Goal: Information Seeking & Learning: Learn about a topic

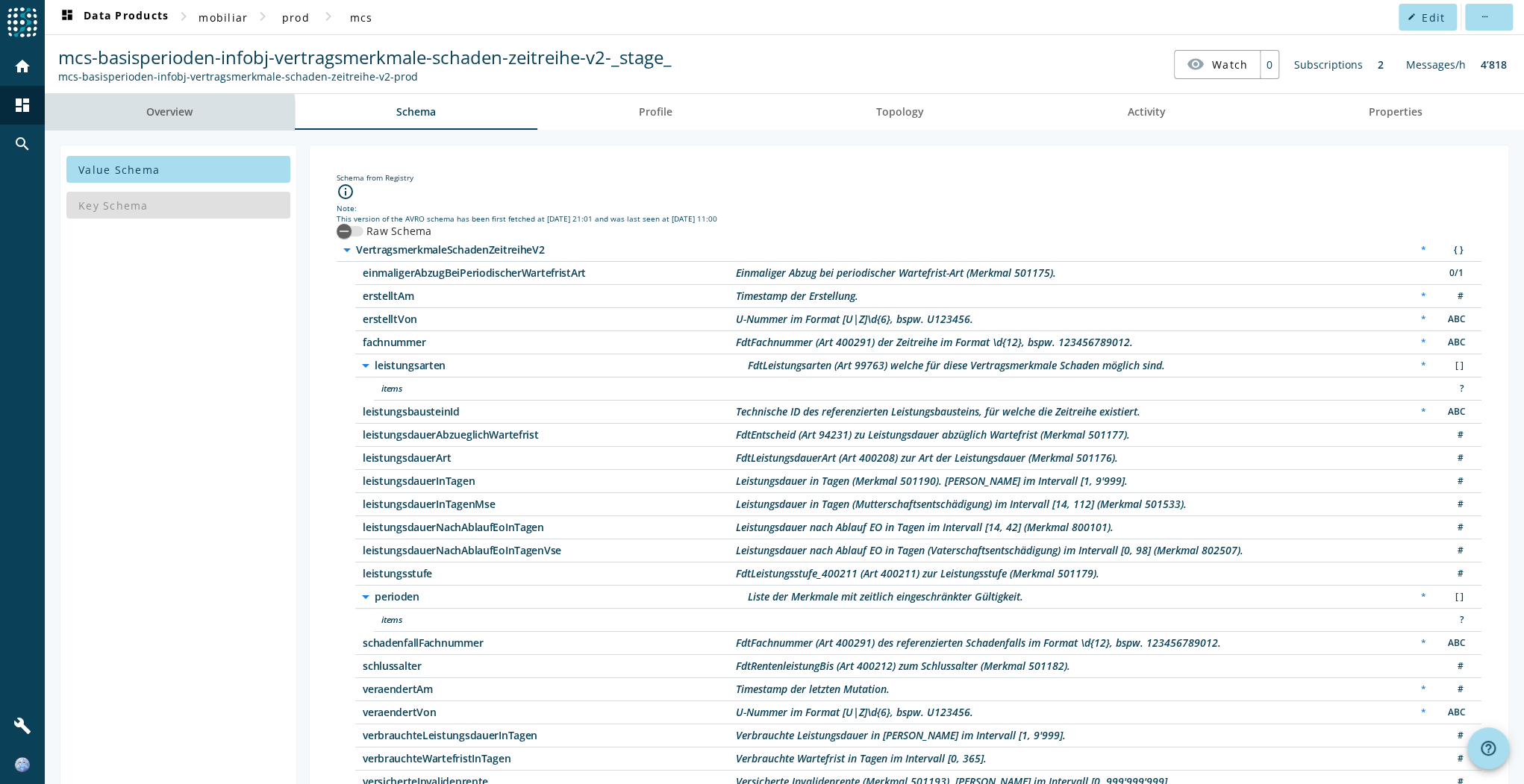
click at [161, 116] on span "Overview" at bounding box center [169, 112] width 46 height 10
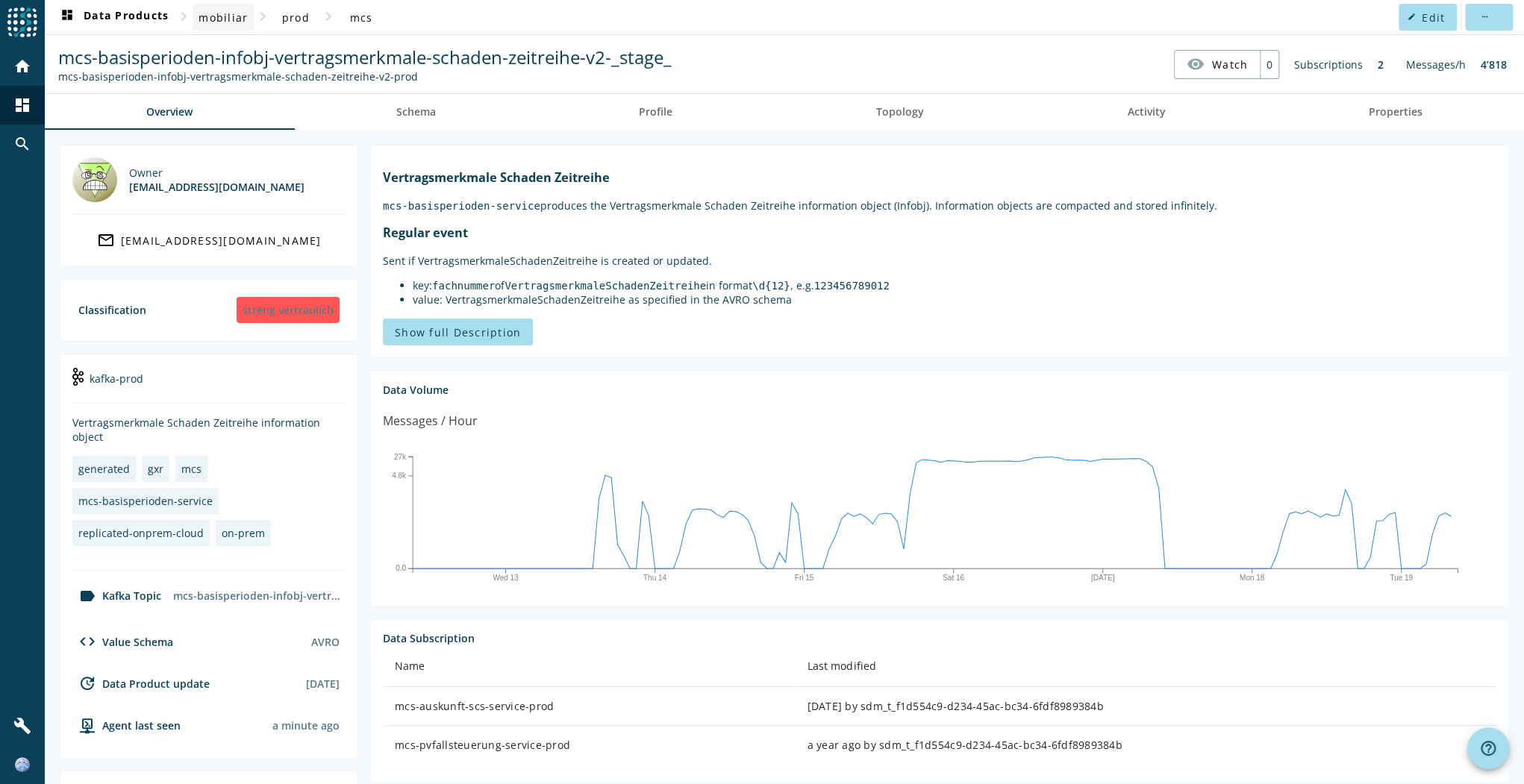
click at [231, 16] on span "mobiliar" at bounding box center [223, 17] width 49 height 14
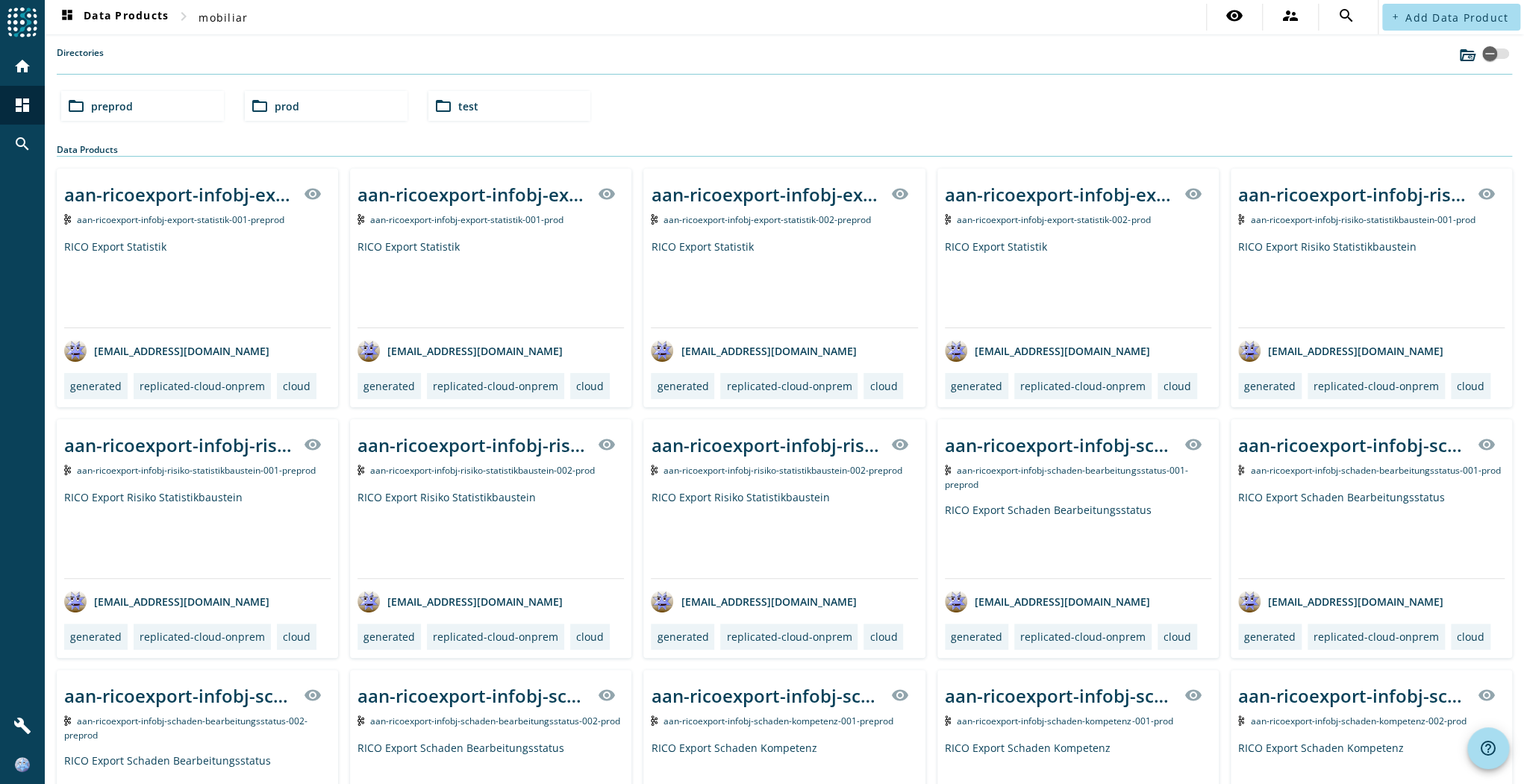
click at [165, 110] on div "folder_open preprod" at bounding box center [142, 106] width 163 height 30
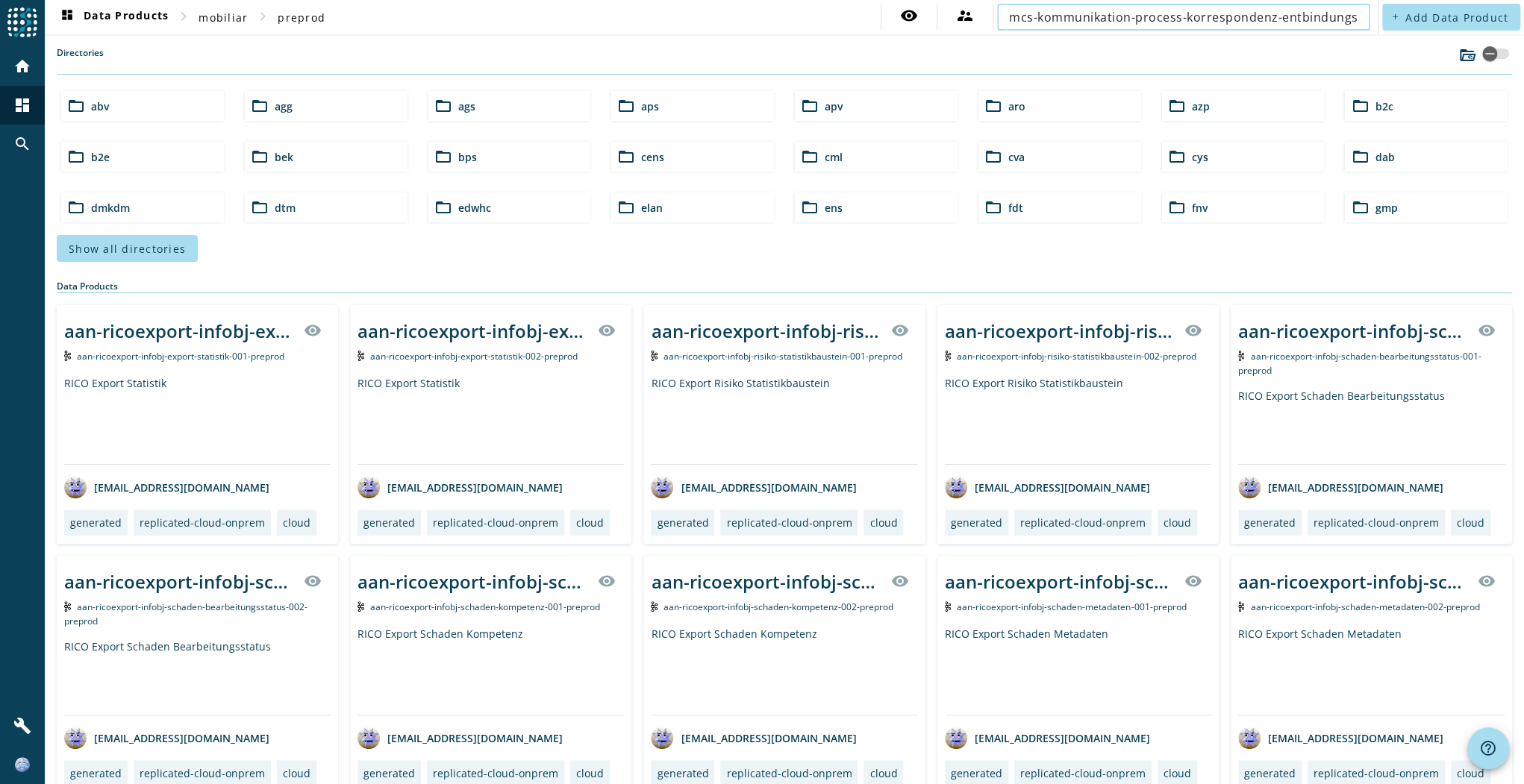
scroll to position [0, 41]
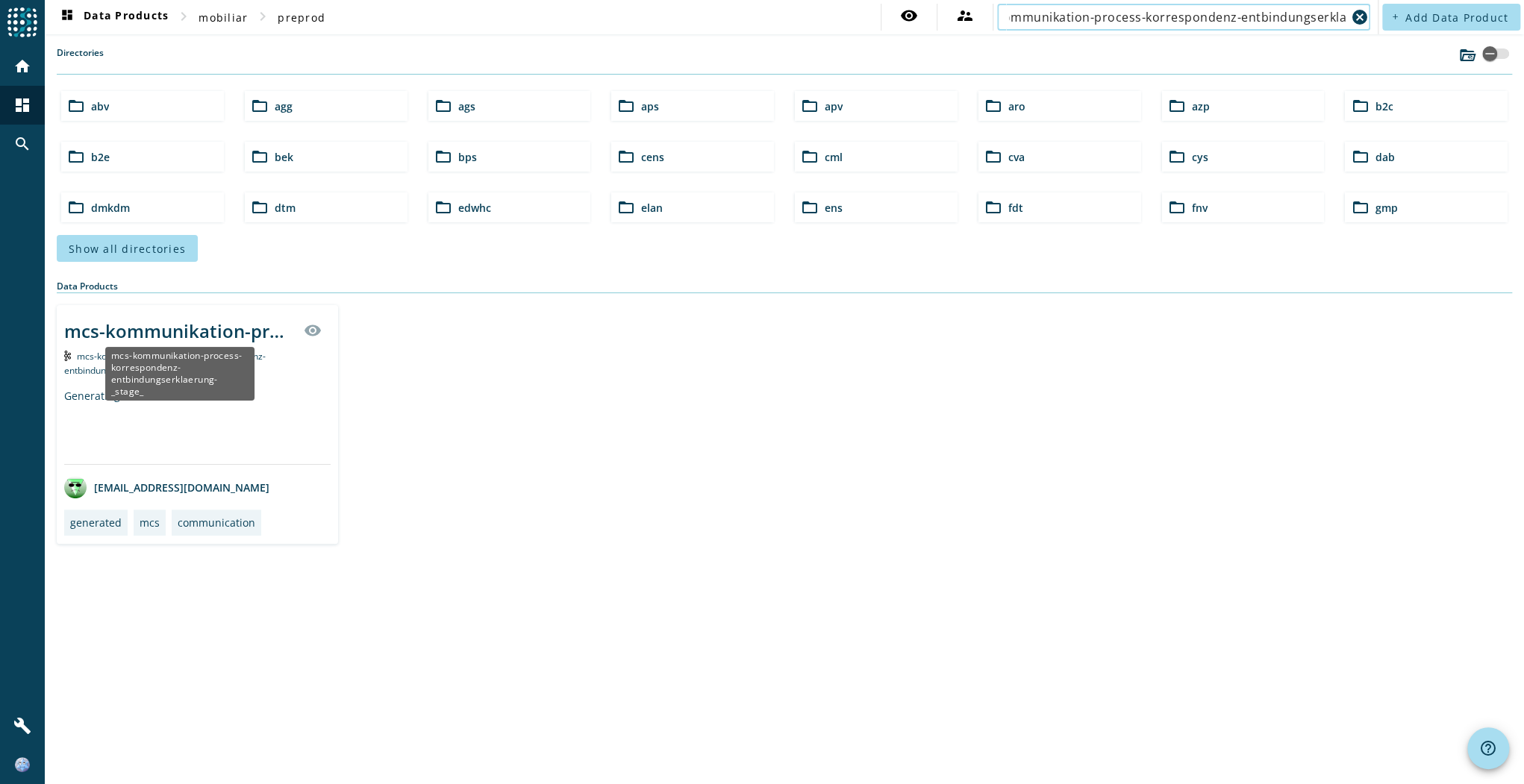
type input "mcs-kommunikation-process-korrespondenz-entbindungserklae"
click at [163, 347] on div "mcs-kommunikation-process-korrespondenz-entbindungserklaerung-_stage_" at bounding box center [179, 374] width 149 height 54
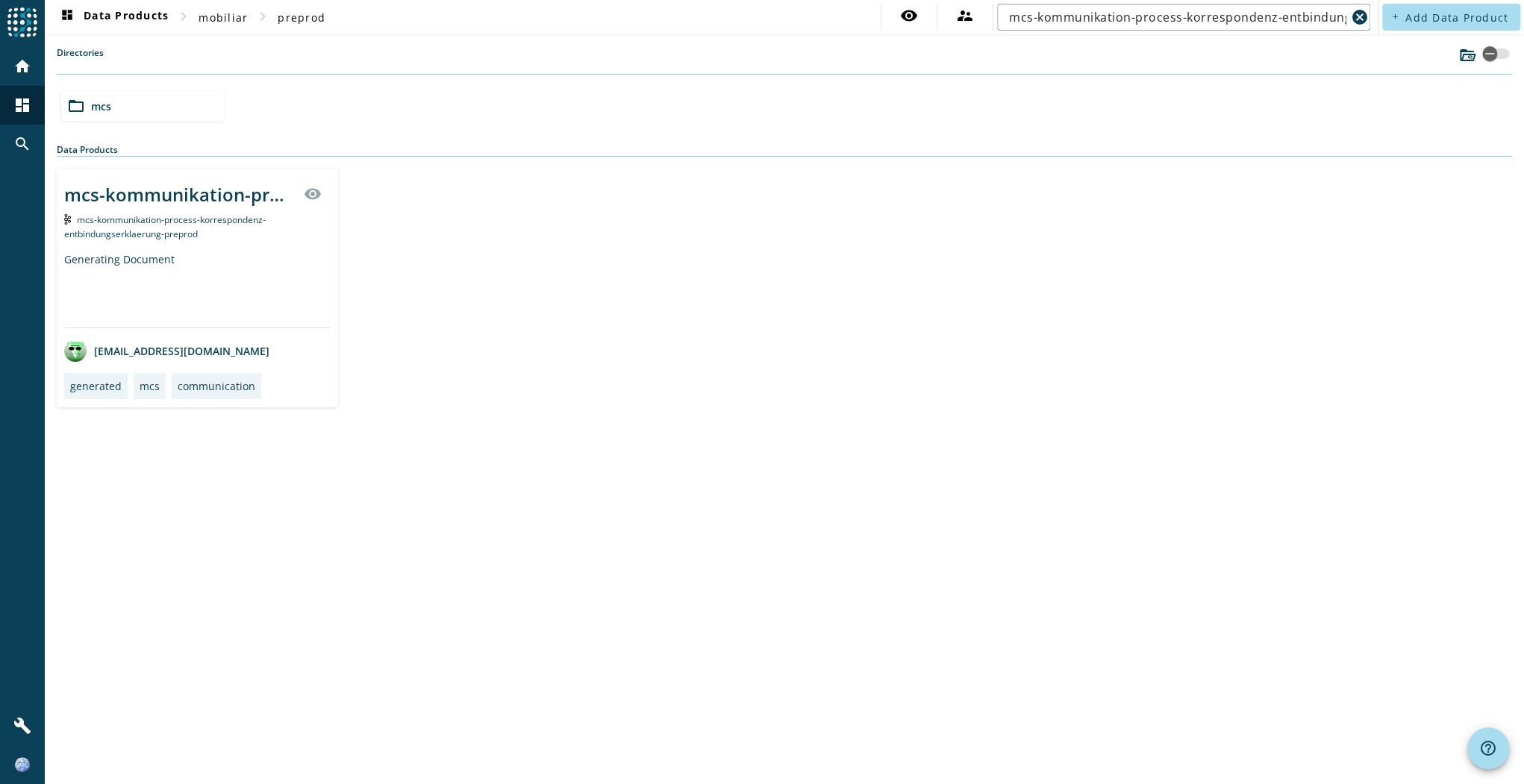
click at [191, 241] on div "mcs-kommunikation-process-korrespondenz-entbindungserklaerung-_stage_ visibilit…" at bounding box center [198, 288] width 282 height 239
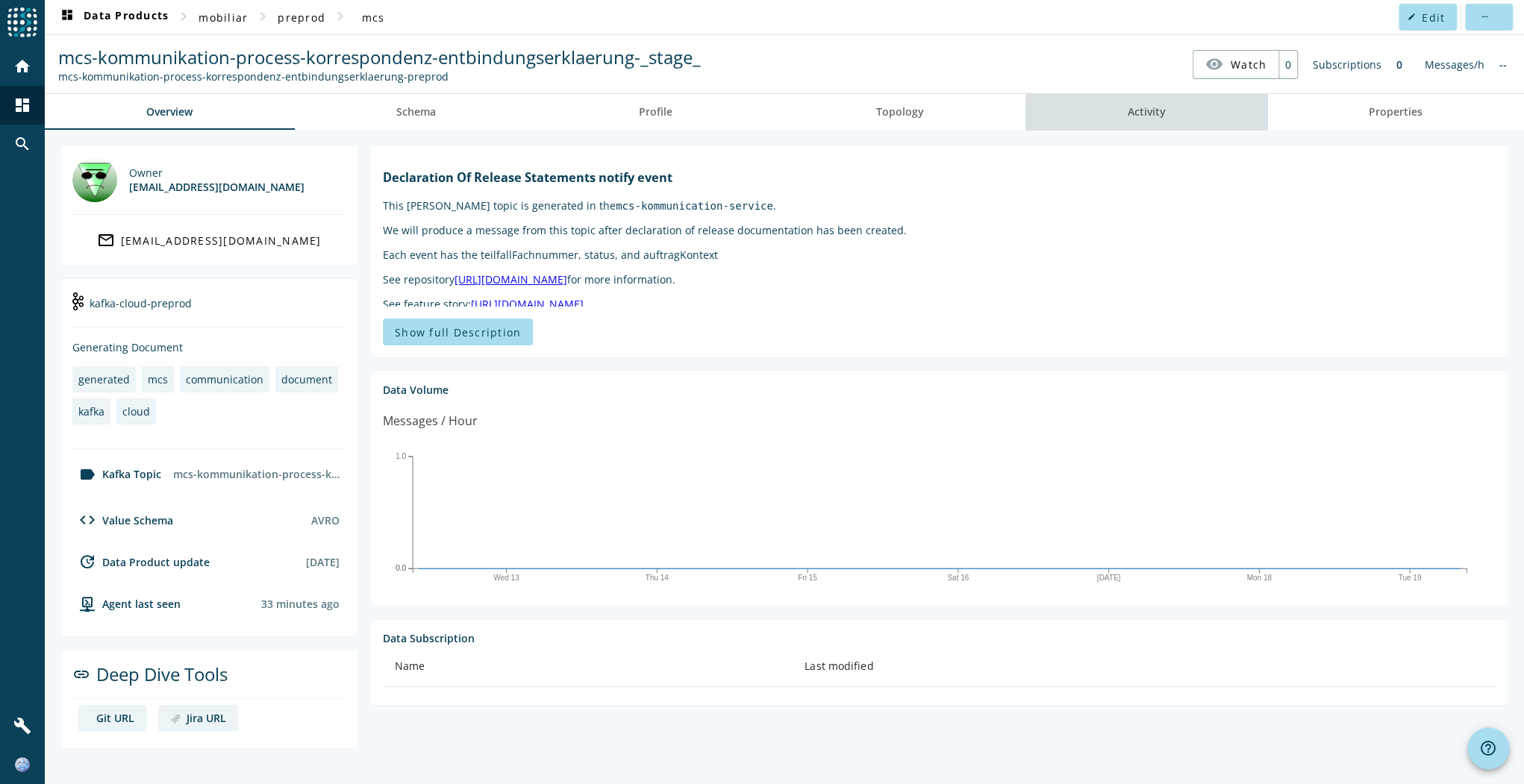
click at [1149, 113] on span "Activity" at bounding box center [1146, 112] width 38 height 10
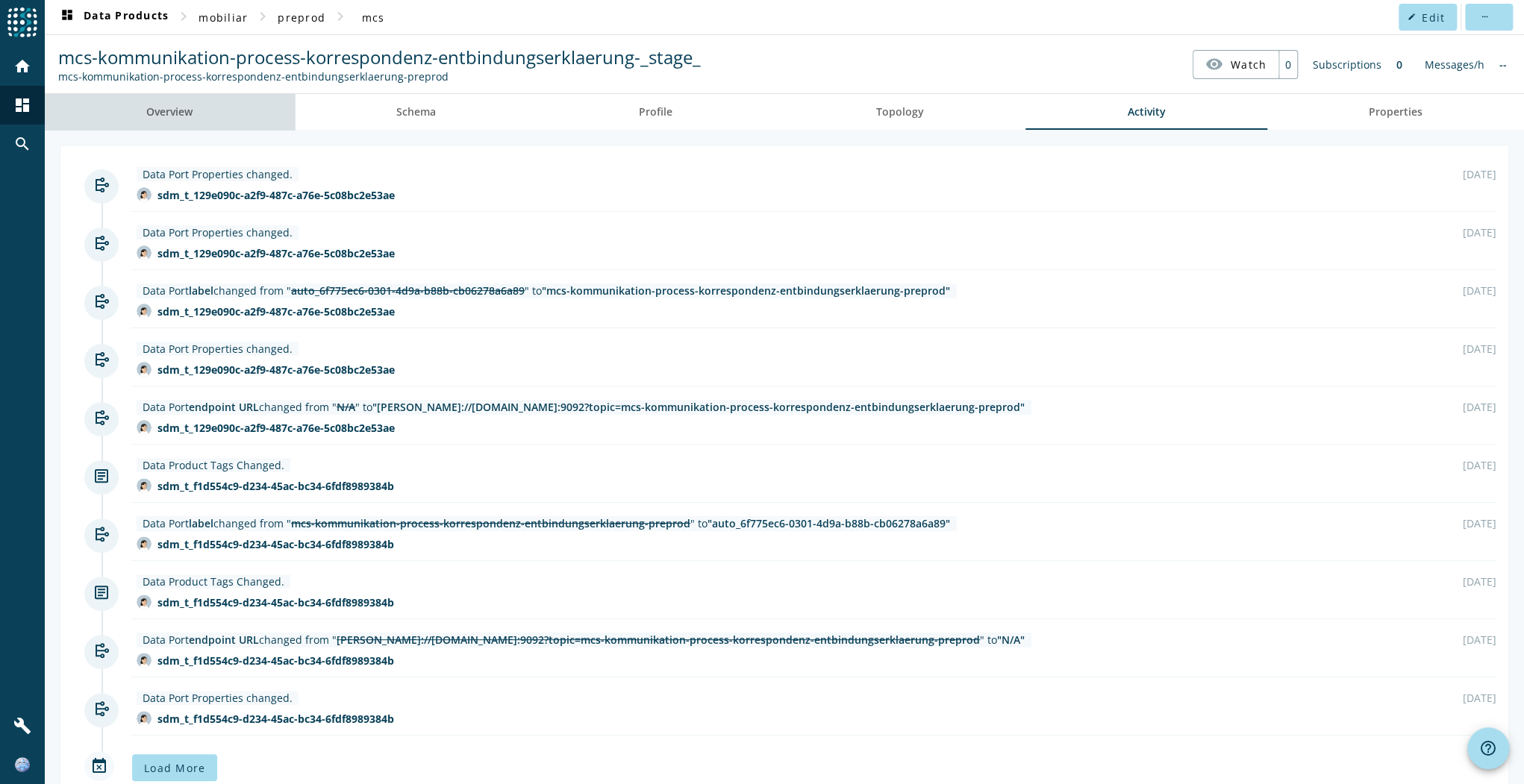
click at [197, 116] on link "Overview" at bounding box center [170, 112] width 250 height 36
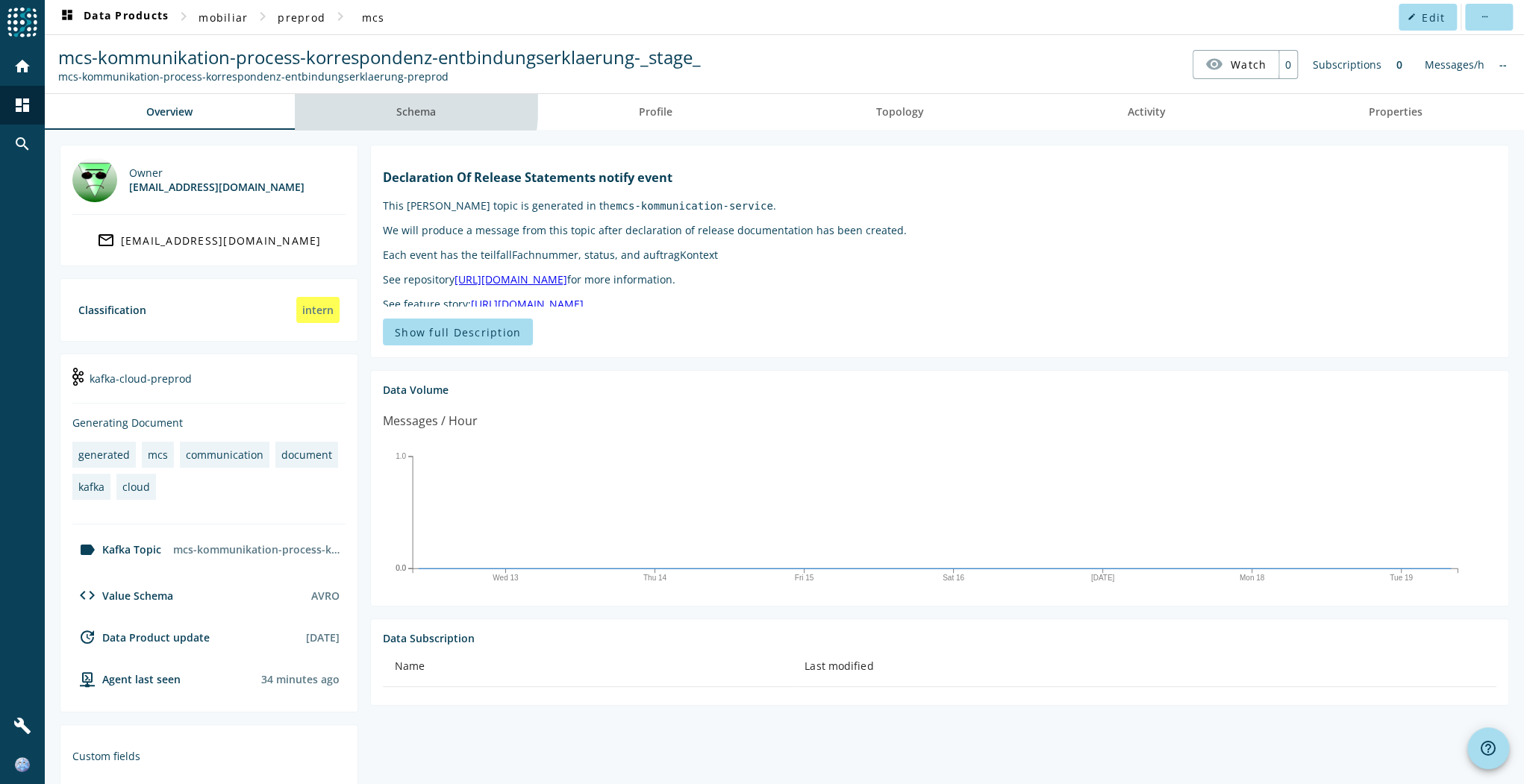
click at [377, 102] on link "Schema" at bounding box center [416, 112] width 243 height 36
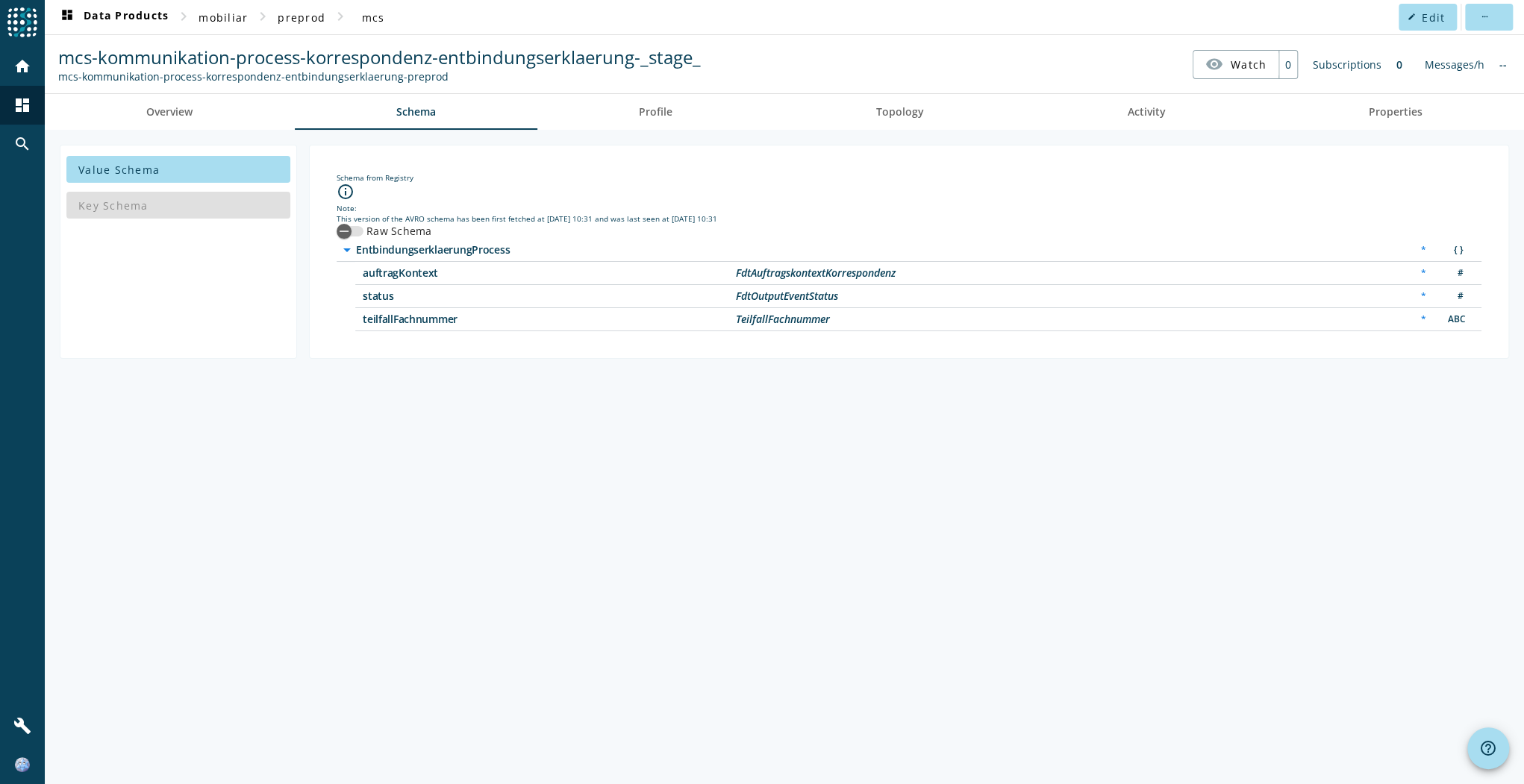
click at [648, 83] on div "mcs-kommunikation-process-korrespondenz-entbindungserklaerung-preprod" at bounding box center [380, 76] width 643 height 14
click at [658, 122] on span "Profile" at bounding box center [655, 112] width 34 height 36
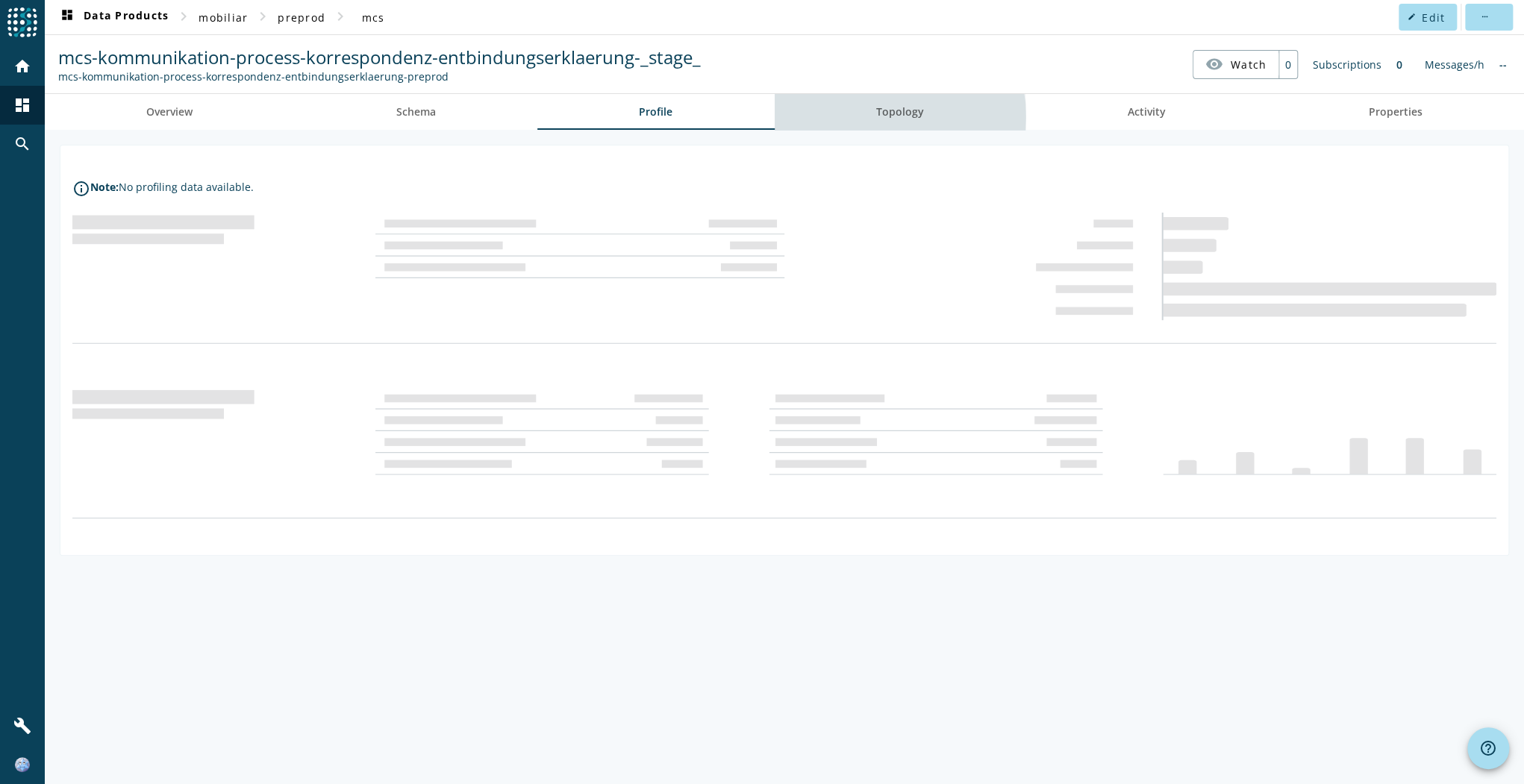
click at [891, 116] on span "Topology" at bounding box center [900, 112] width 48 height 10
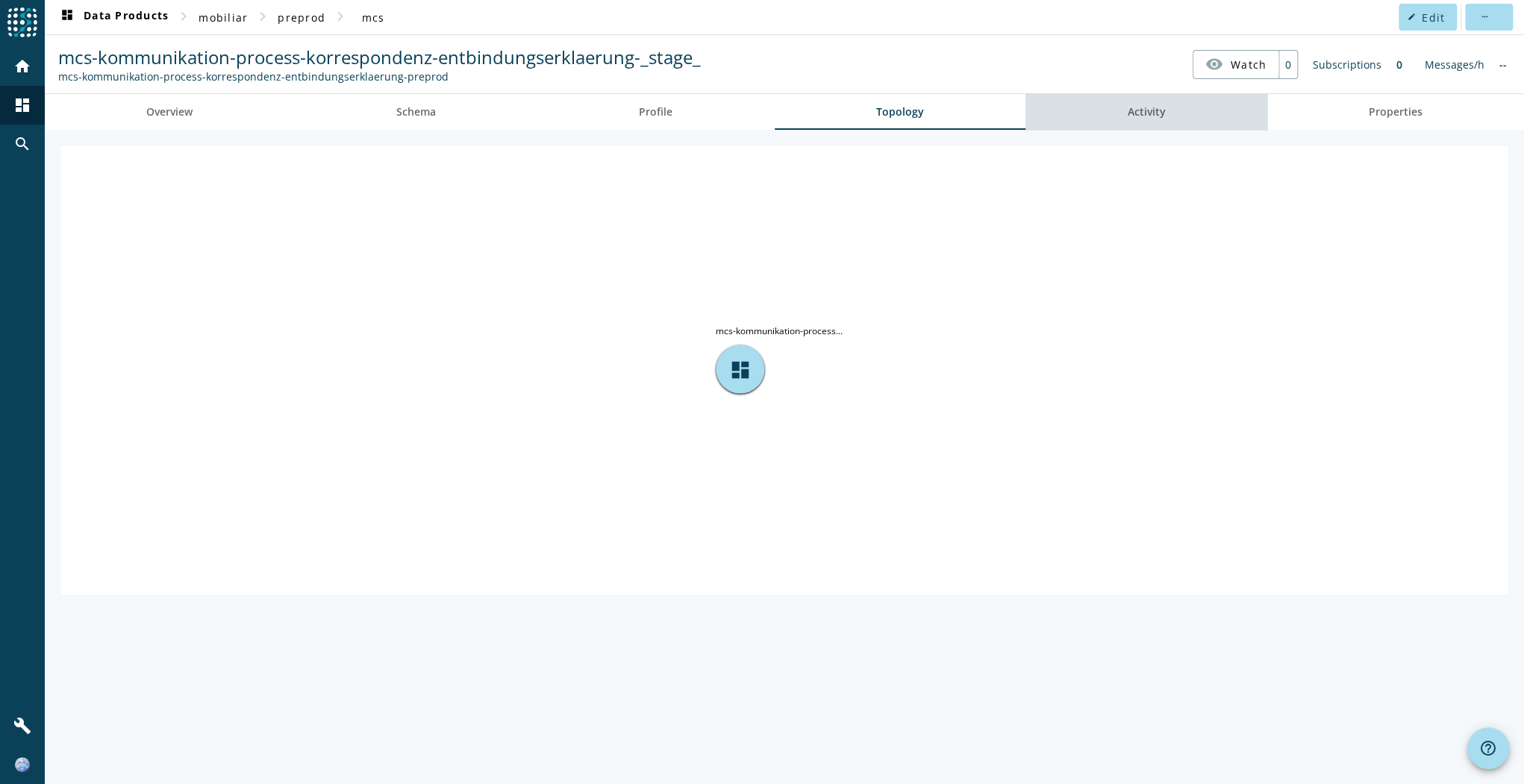
click at [1147, 107] on span "Activity" at bounding box center [1146, 112] width 38 height 10
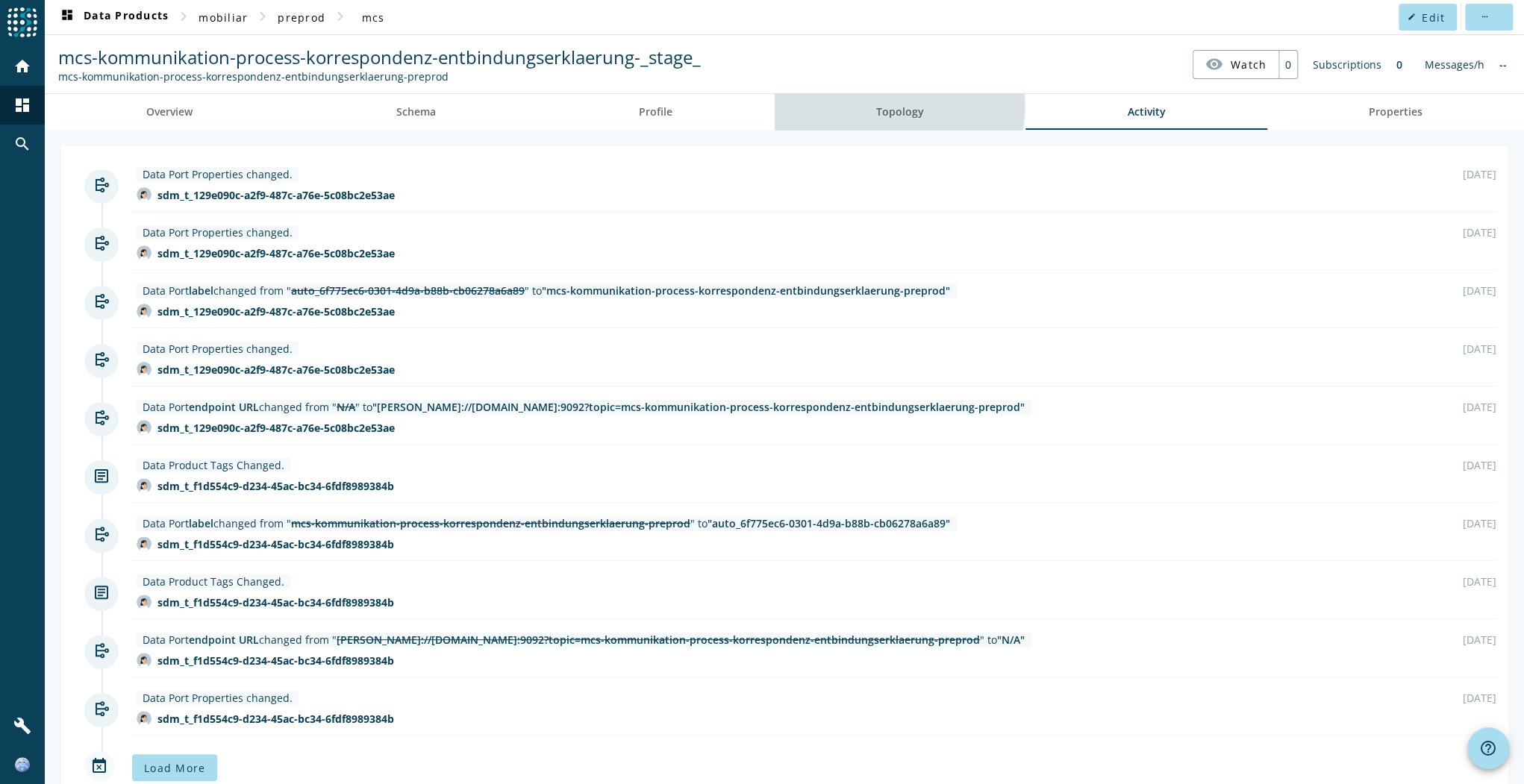
click at [879, 106] on span "Topology" at bounding box center [900, 112] width 48 height 10
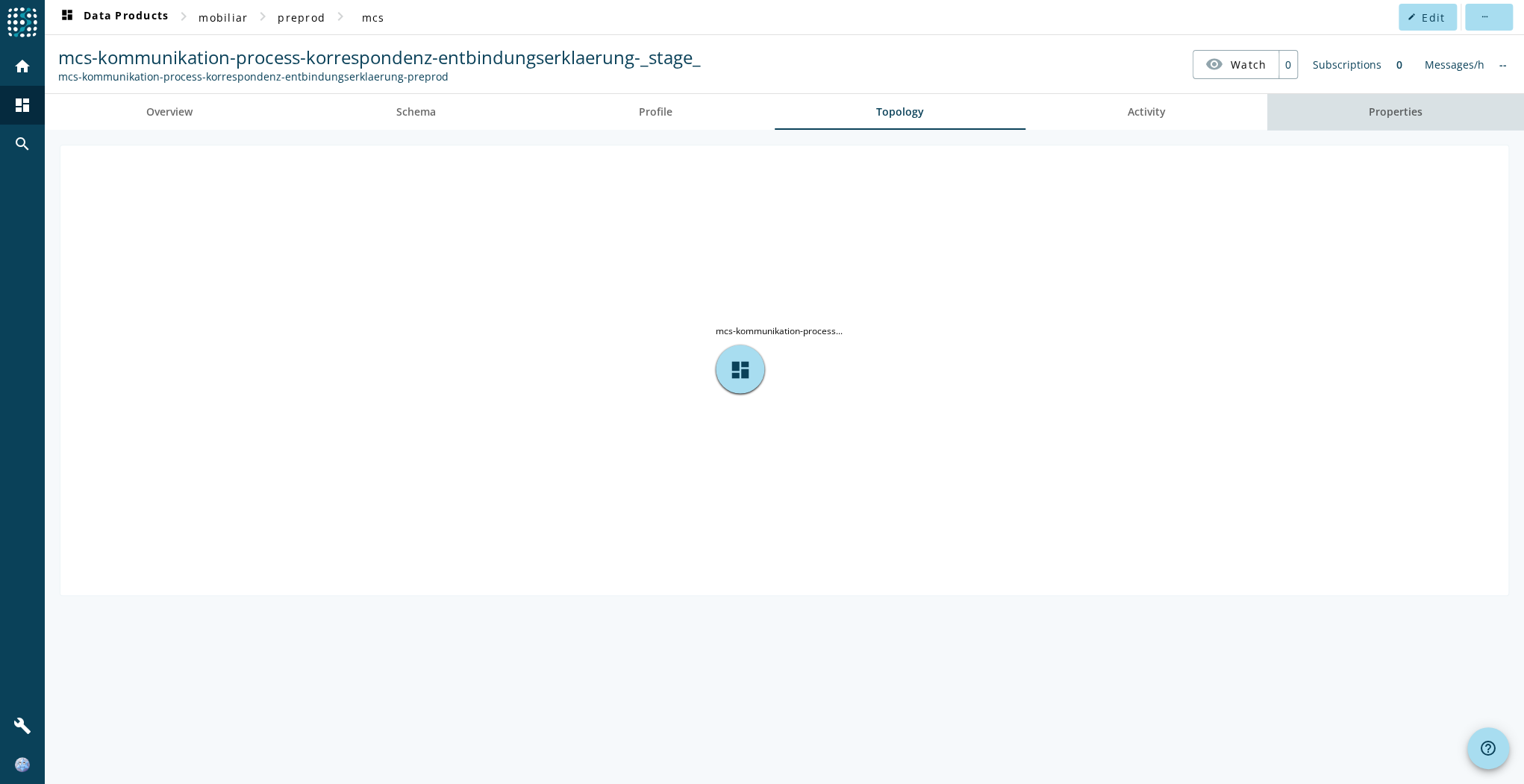
click at [1408, 106] on span "Properties" at bounding box center [1395, 112] width 54 height 10
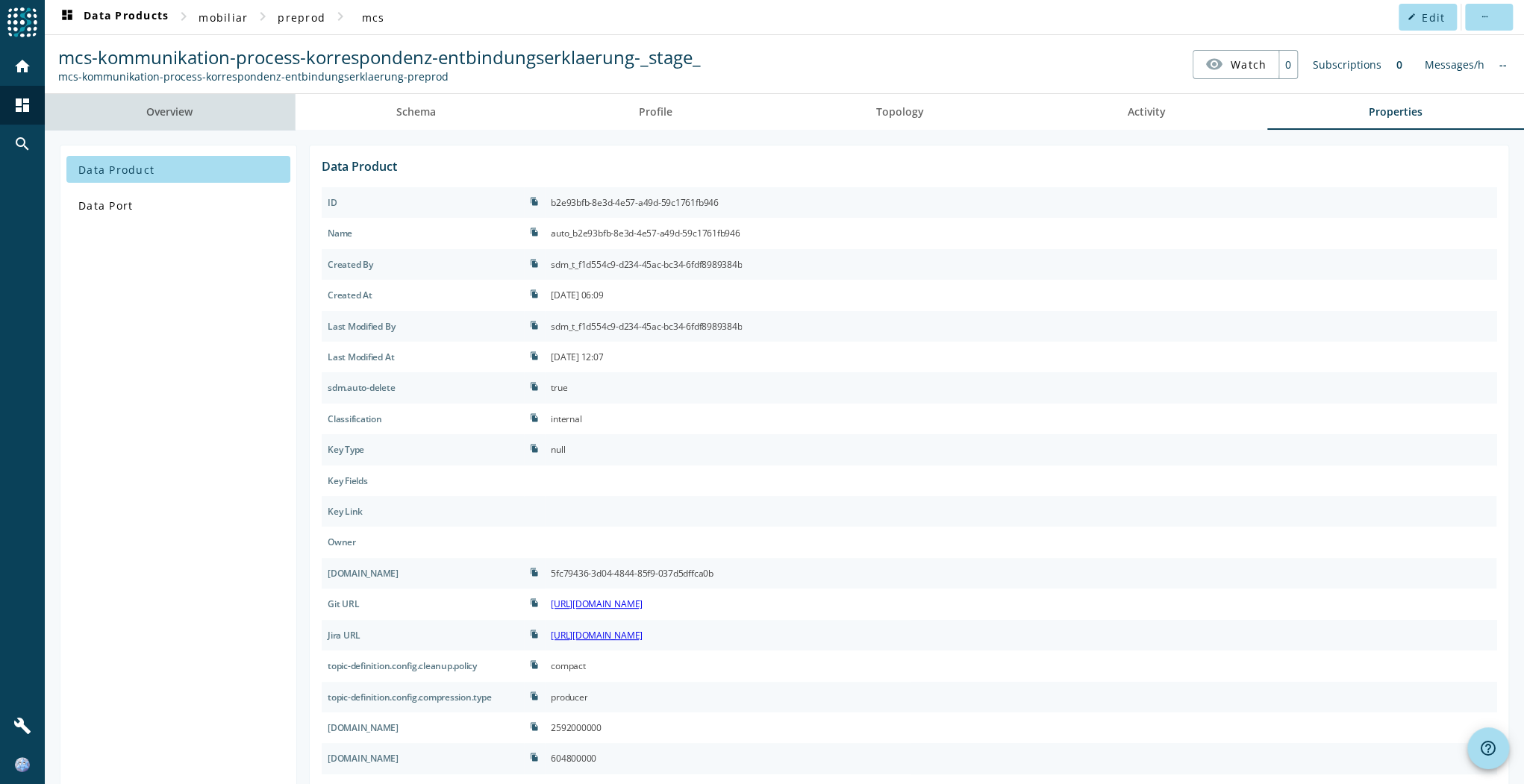
click at [186, 102] on span "Overview" at bounding box center [169, 112] width 46 height 36
